Goal: Task Accomplishment & Management: Complete application form

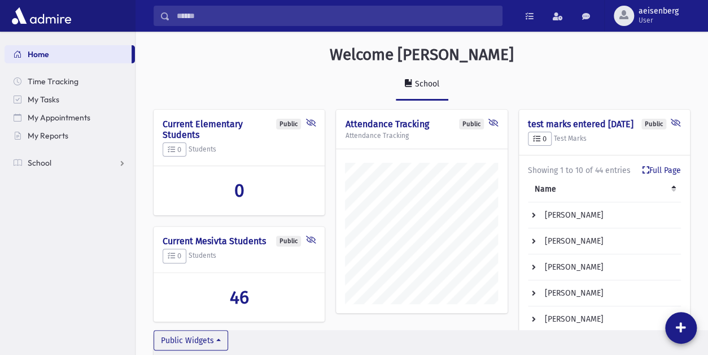
scroll to position [541, 573]
click at [40, 167] on span "School" at bounding box center [40, 163] width 24 height 10
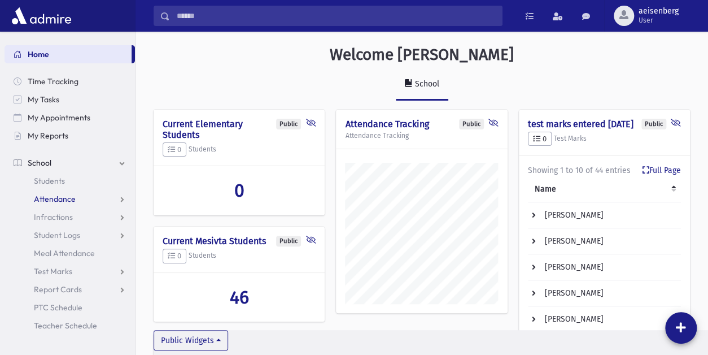
click at [52, 192] on link "Attendance" at bounding box center [70, 199] width 131 height 18
click at [54, 216] on span "Entry" at bounding box center [52, 217] width 19 height 10
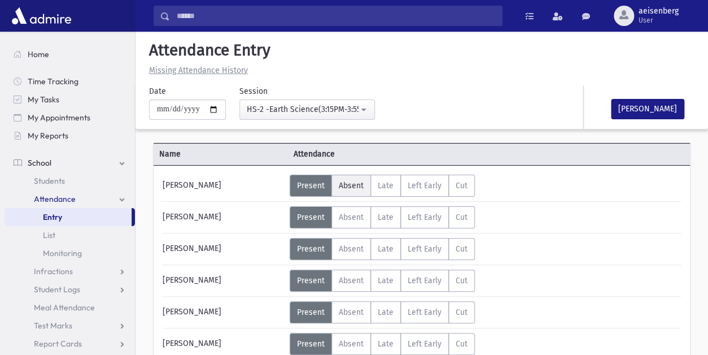
click at [349, 180] on label "Absent A" at bounding box center [352, 186] width 40 height 22
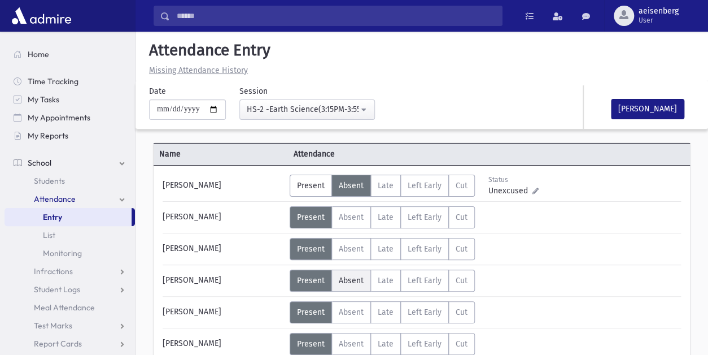
click at [350, 280] on span "Absent" at bounding box center [351, 281] width 25 height 10
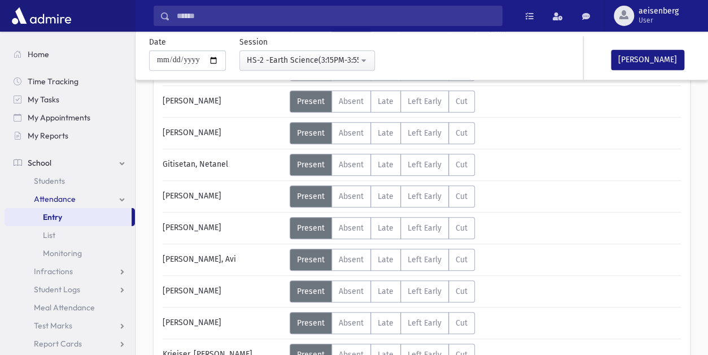
scroll to position [247, 0]
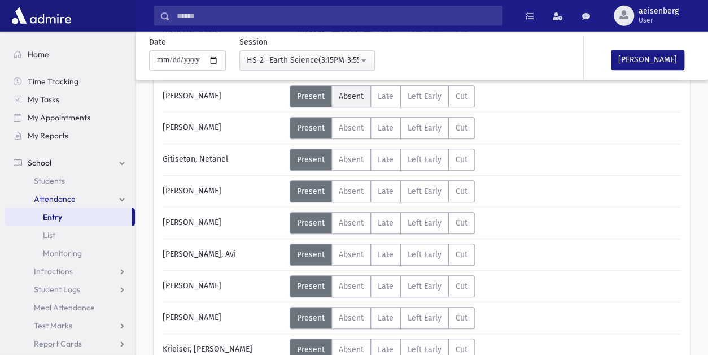
click at [351, 97] on span "Absent" at bounding box center [351, 97] width 25 height 10
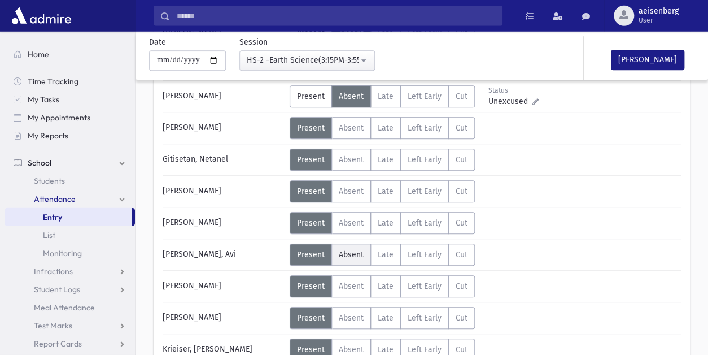
click at [347, 248] on label "Absent A" at bounding box center [352, 254] width 40 height 22
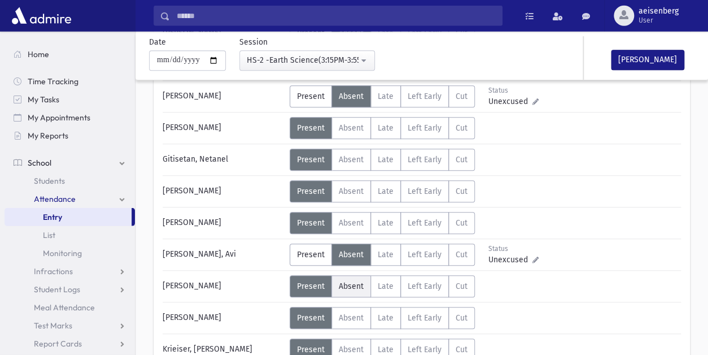
click at [345, 281] on span "Absent" at bounding box center [351, 286] width 25 height 10
click at [344, 314] on div "Error ×" at bounding box center [422, 318] width 158 height 21
click at [351, 315] on icon at bounding box center [354, 318] width 8 height 8
click at [354, 316] on icon at bounding box center [354, 318] width 8 height 8
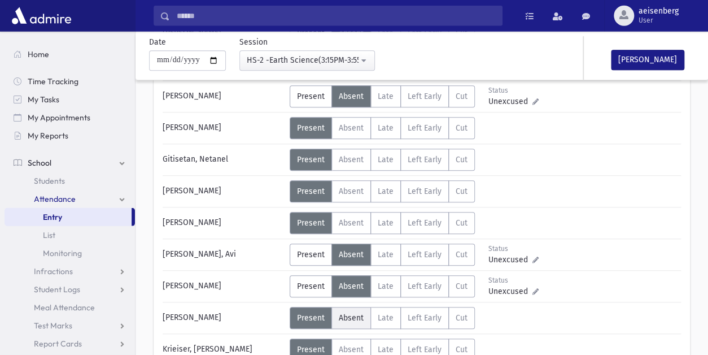
click at [340, 316] on span "Absent" at bounding box center [351, 318] width 25 height 10
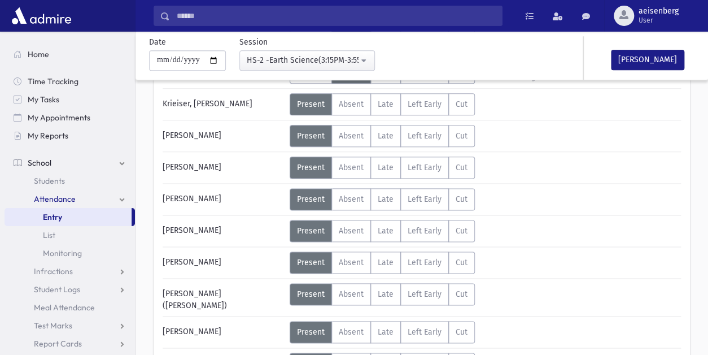
scroll to position [494, 0]
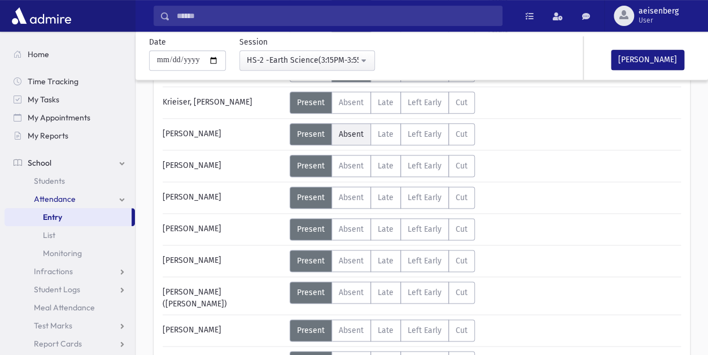
click at [354, 133] on span "Absent" at bounding box center [351, 134] width 25 height 10
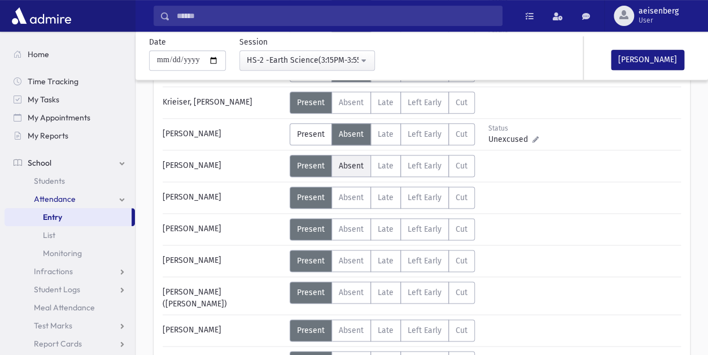
click at [345, 169] on label "Absent A" at bounding box center [352, 166] width 40 height 22
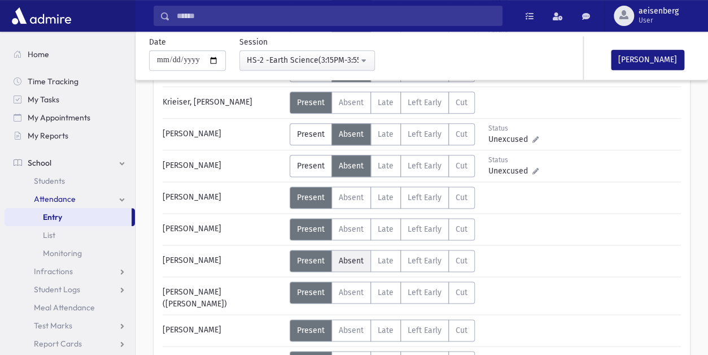
click at [347, 256] on span "Absent" at bounding box center [351, 261] width 25 height 10
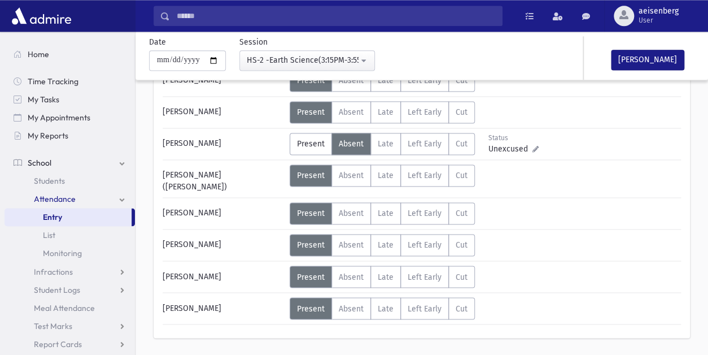
scroll to position [608, 0]
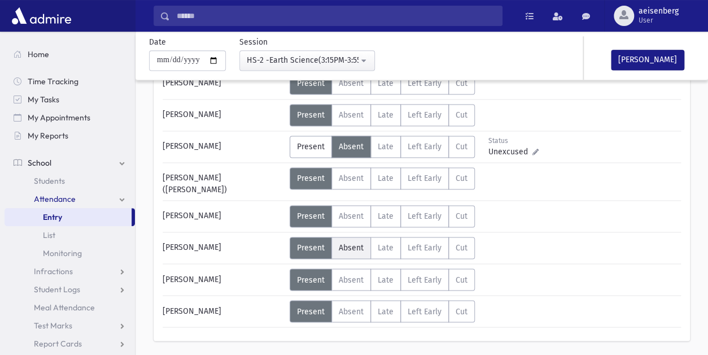
click at [347, 243] on span "Absent" at bounding box center [351, 248] width 25 height 10
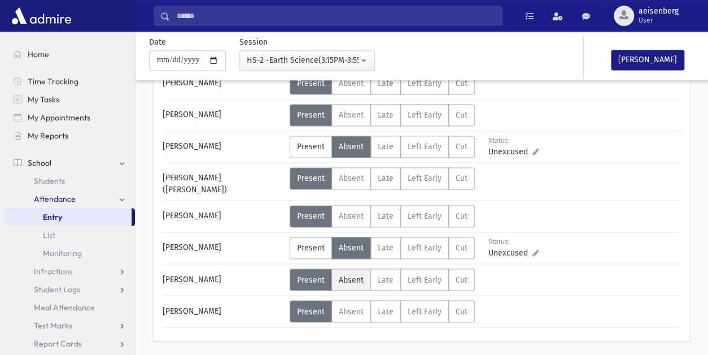
click at [346, 275] on span "Absent" at bounding box center [351, 280] width 25 height 10
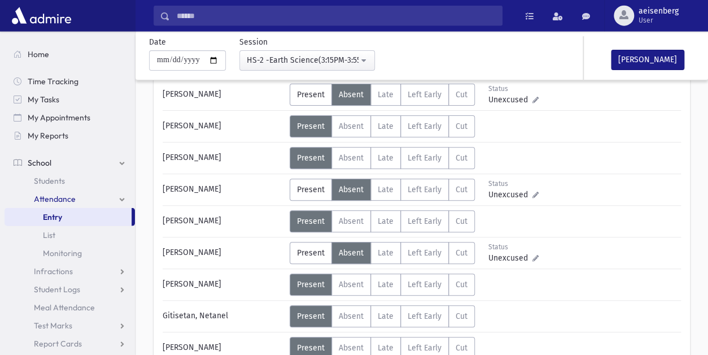
scroll to position [0, 0]
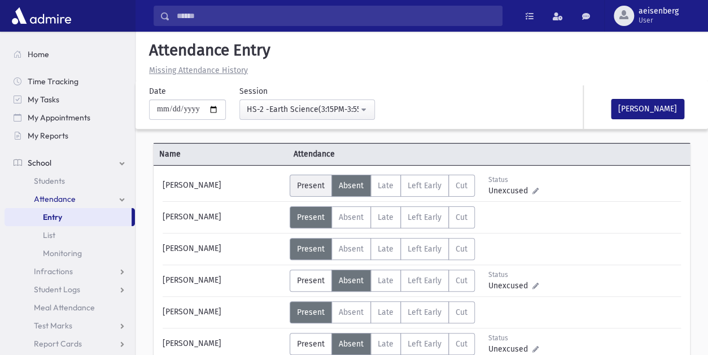
click at [312, 185] on span "Present" at bounding box center [311, 186] width 28 height 10
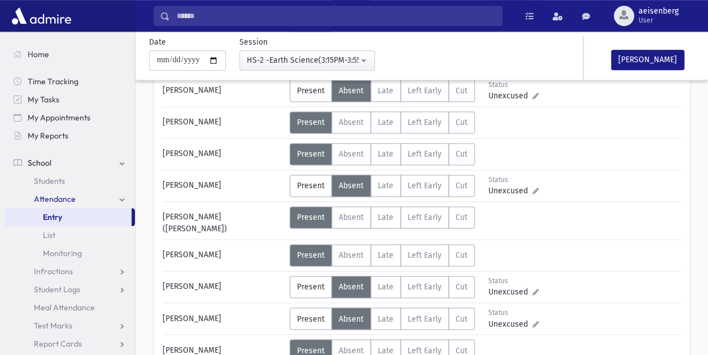
scroll to position [635, 0]
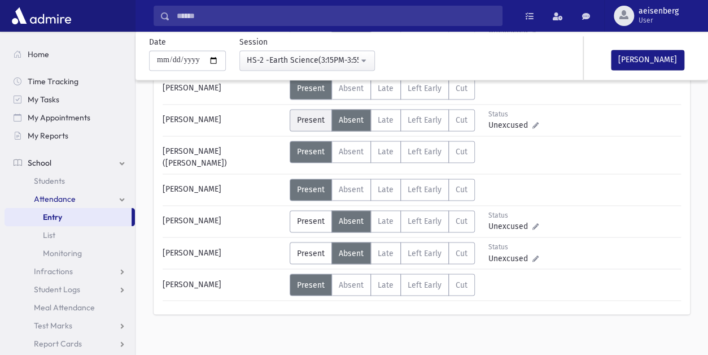
click at [311, 116] on span "Present" at bounding box center [311, 120] width 28 height 10
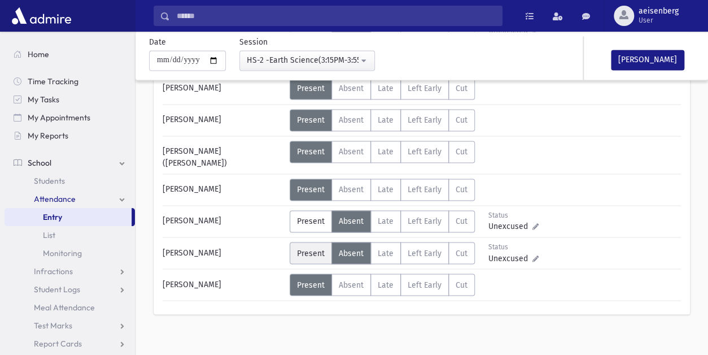
click at [304, 248] on span "Present" at bounding box center [311, 253] width 28 height 10
